Goal: Information Seeking & Learning: Compare options

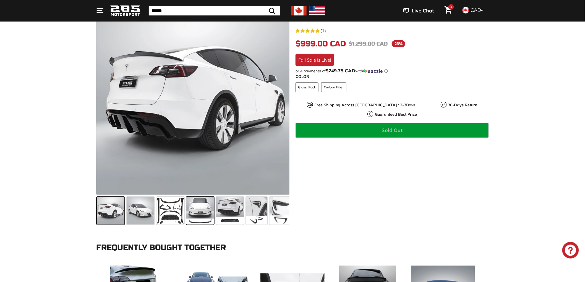
click at [212, 220] on span at bounding box center [200, 211] width 28 height 28
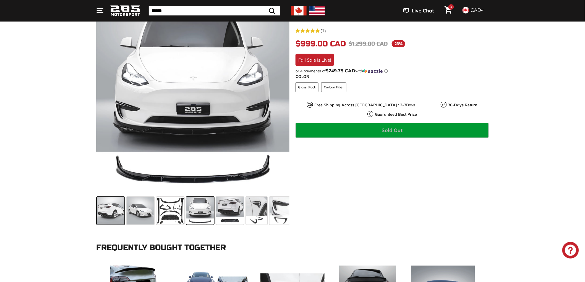
click at [113, 222] on span at bounding box center [111, 211] width 28 height 28
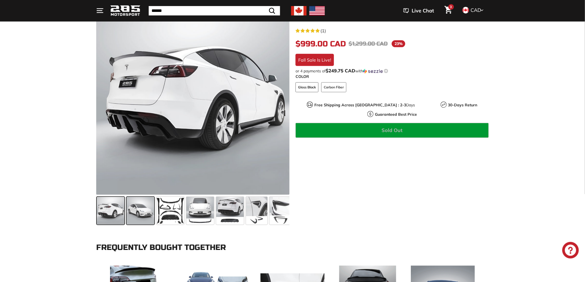
click at [129, 214] on span at bounding box center [141, 211] width 28 height 28
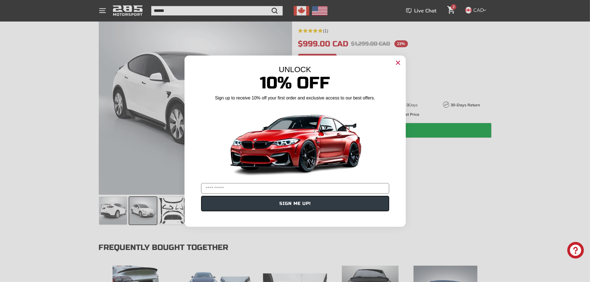
type input "**********"
drag, startPoint x: 397, startPoint y: 59, endPoint x: 388, endPoint y: 72, distance: 15.9
click at [397, 61] on circle "Close dialog" at bounding box center [398, 62] width 8 height 8
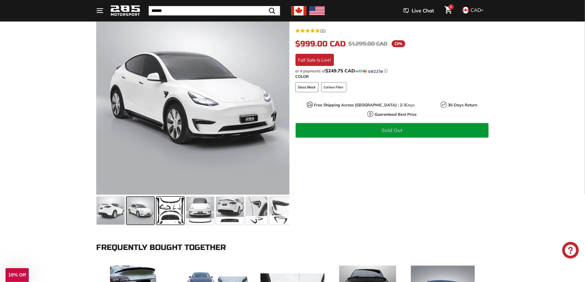
click at [174, 215] on span at bounding box center [171, 211] width 28 height 28
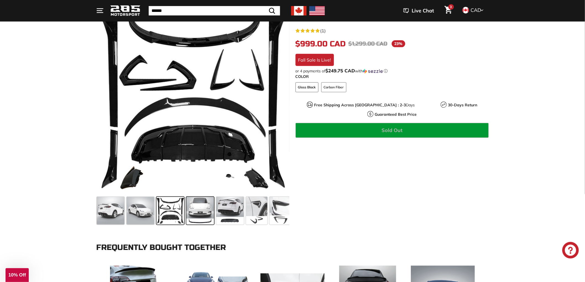
click at [201, 212] on span at bounding box center [200, 211] width 28 height 28
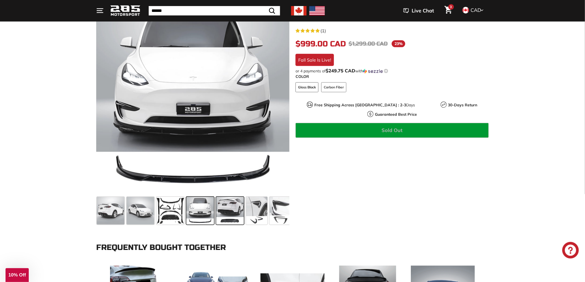
click at [230, 212] on span at bounding box center [230, 211] width 28 height 28
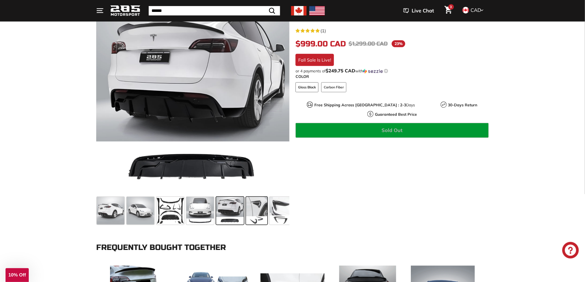
click at [257, 216] on span at bounding box center [256, 211] width 21 height 28
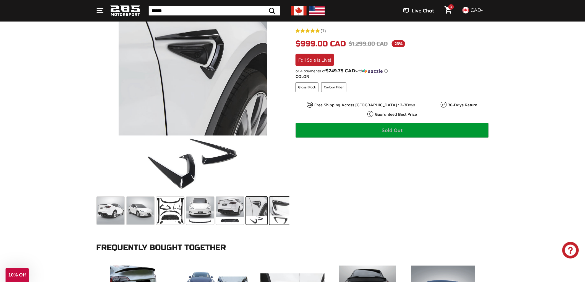
click at [282, 215] on span at bounding box center [281, 211] width 22 height 28
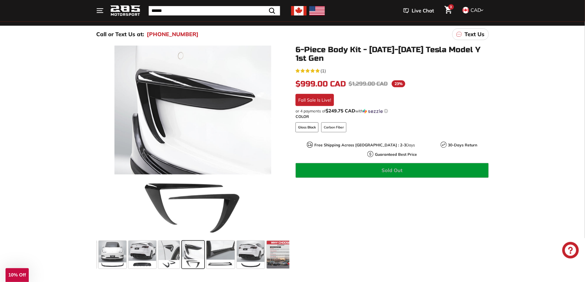
scroll to position [123, 0]
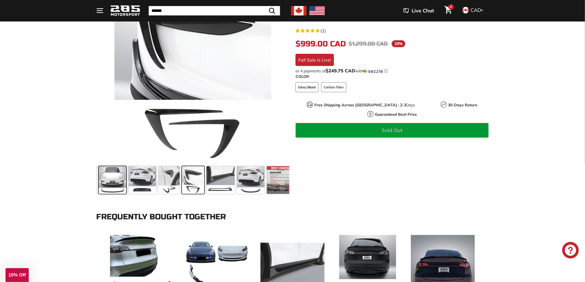
click at [122, 190] on span at bounding box center [113, 181] width 28 height 28
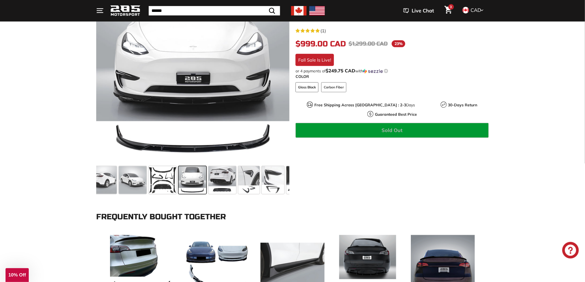
scroll to position [0, 7]
click at [196, 181] on span at bounding box center [193, 181] width 28 height 28
click at [225, 182] on span at bounding box center [223, 181] width 28 height 28
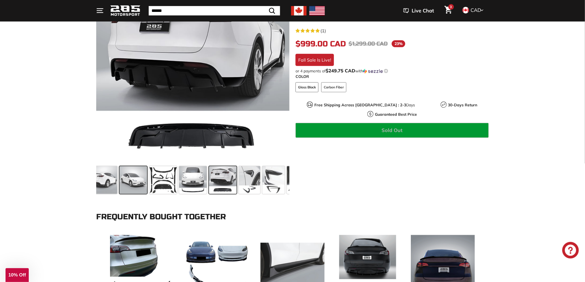
click at [133, 184] on span at bounding box center [134, 181] width 28 height 28
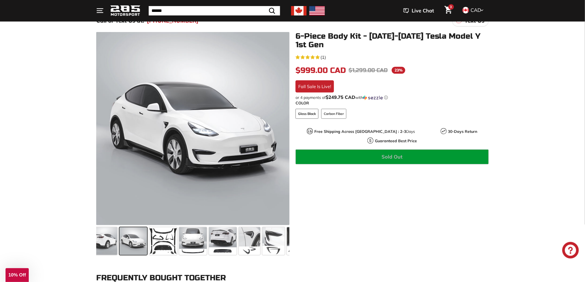
scroll to position [61, 0]
click at [289, 249] on span at bounding box center [301, 242] width 28 height 28
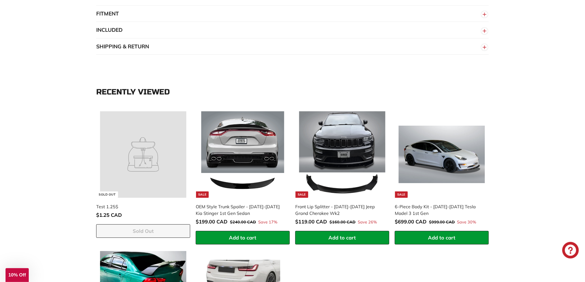
scroll to position [768, 0]
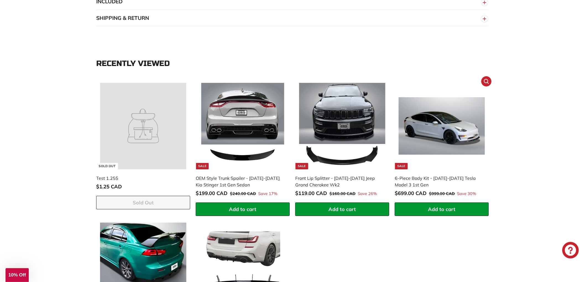
click at [425, 175] on div "6-Piece Body Kit - [DATE]-[DATE] Tesla Model 3 1st Gen" at bounding box center [439, 181] width 89 height 13
